Goal: Task Accomplishment & Management: Manage account settings

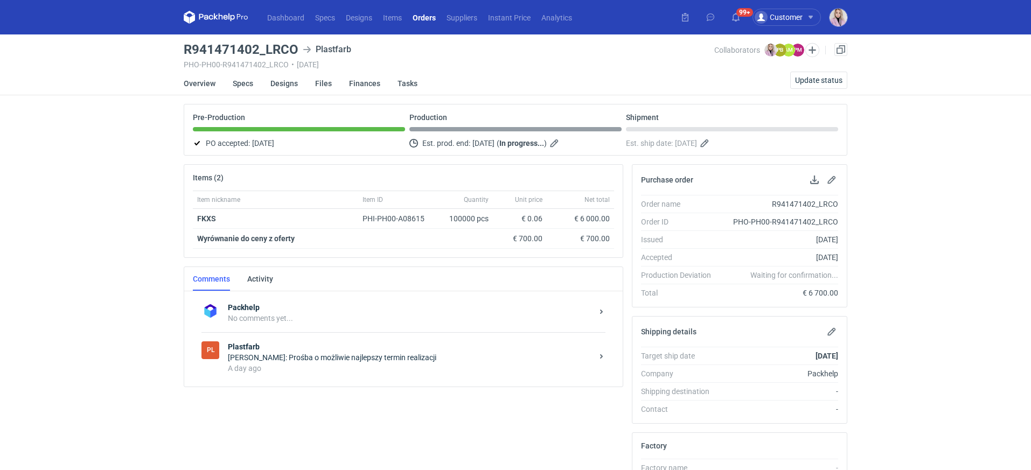
click at [353, 353] on div "[PERSON_NAME]: Prośba o możliwie najlepszy termin realizacji" at bounding box center [410, 357] width 365 height 11
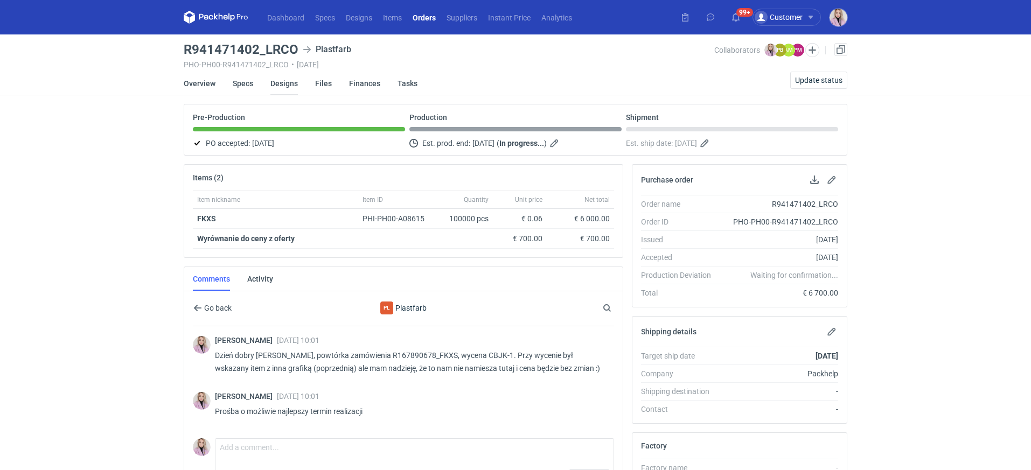
click at [285, 87] on link "Designs" at bounding box center [283, 84] width 27 height 24
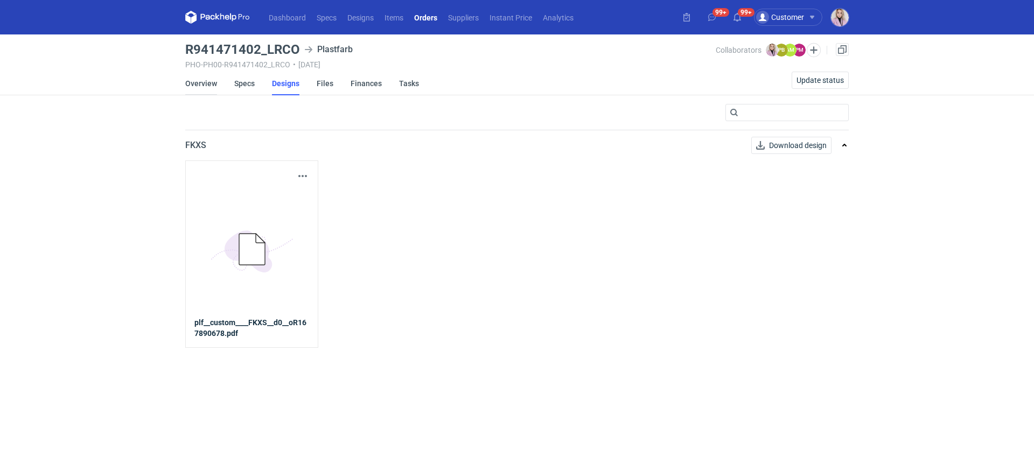
click at [214, 80] on link "Overview" at bounding box center [201, 84] width 32 height 24
